Goal: Navigation & Orientation: Find specific page/section

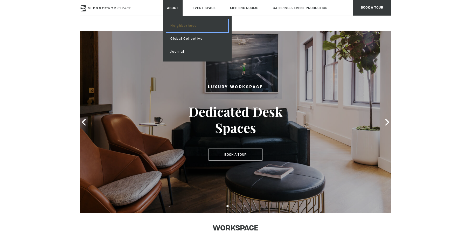
click at [179, 27] on link "Neighborhood" at bounding box center [197, 25] width 62 height 13
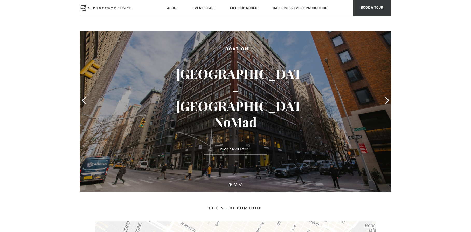
scroll to position [24, 0]
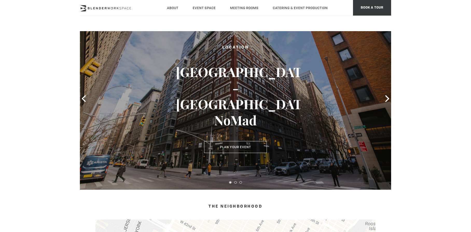
click at [233, 120] on h3 "Midtown Manhattan - Madison Ave NoMad" at bounding box center [235, 96] width 119 height 64
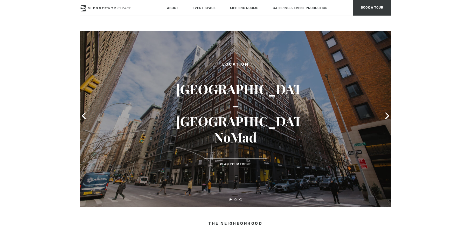
scroll to position [5, 0]
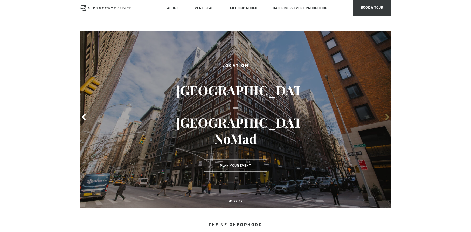
click at [389, 117] on icon at bounding box center [387, 117] width 4 height 7
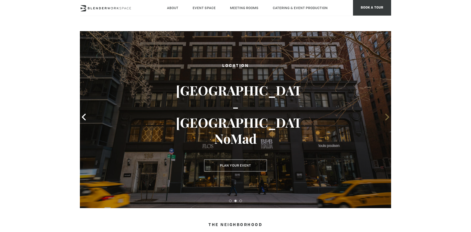
click at [389, 117] on icon at bounding box center [387, 117] width 4 height 7
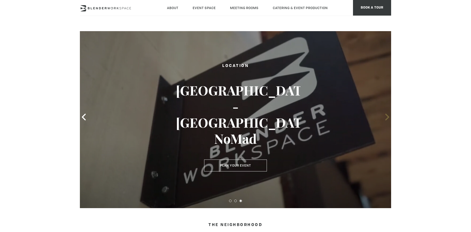
click at [389, 117] on icon at bounding box center [387, 117] width 4 height 7
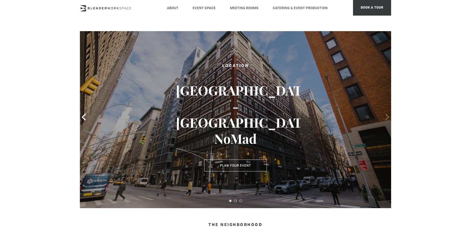
click at [389, 117] on icon at bounding box center [387, 117] width 4 height 7
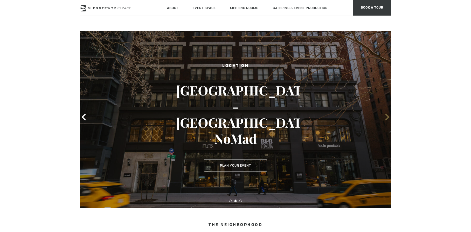
click at [389, 117] on icon at bounding box center [387, 117] width 4 height 7
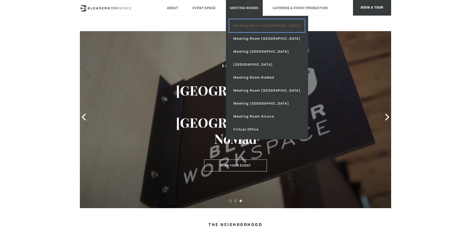
click at [259, 24] on link "Meeting Room [GEOGRAPHIC_DATA]" at bounding box center [267, 25] width 76 height 13
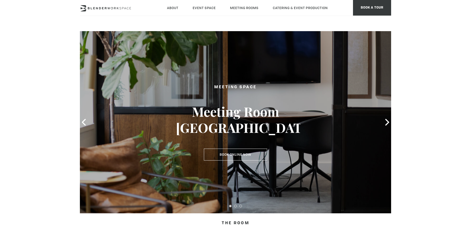
click at [385, 118] on div at bounding box center [235, 122] width 311 height 182
click at [388, 123] on icon at bounding box center [387, 122] width 7 height 7
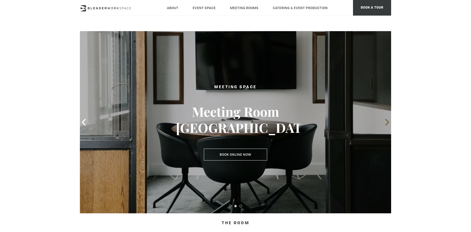
click at [388, 123] on icon at bounding box center [387, 122] width 7 height 7
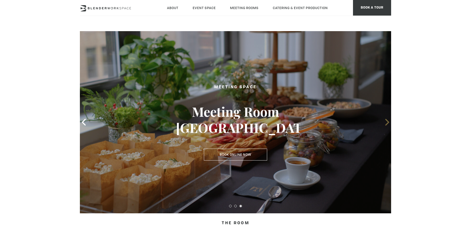
click at [388, 123] on icon at bounding box center [387, 122] width 7 height 7
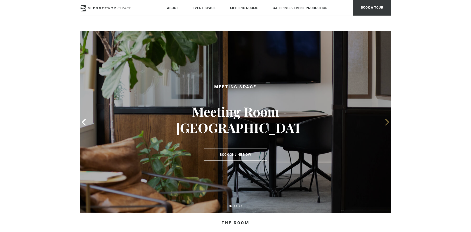
click at [388, 123] on icon at bounding box center [387, 122] width 7 height 7
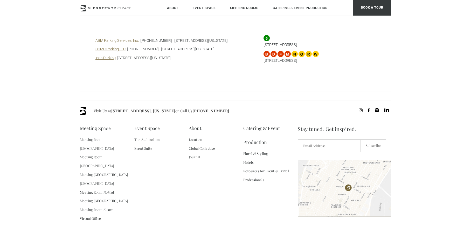
scroll to position [533, 0]
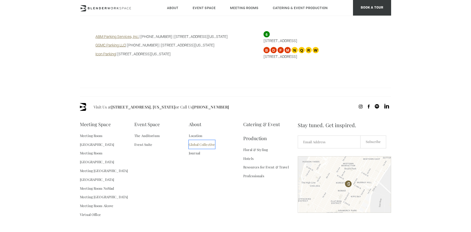
click at [200, 140] on link "Global Collective" at bounding box center [202, 144] width 26 height 9
